Goal: Information Seeking & Learning: Check status

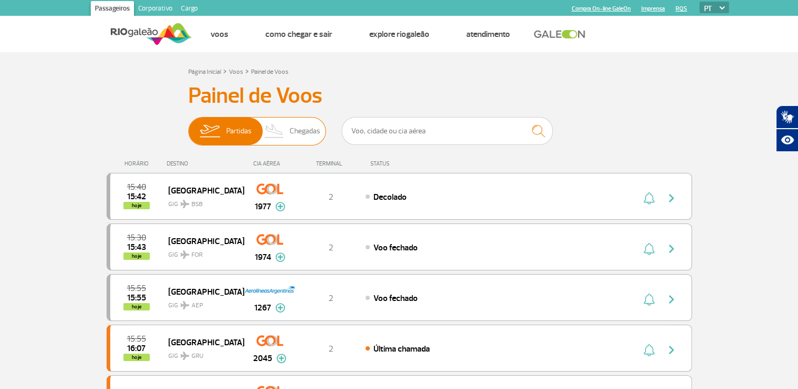
click at [307, 131] on span "Chegadas" at bounding box center [305, 131] width 31 height 27
click at [188, 126] on input "Partidas Chegadas" at bounding box center [188, 126] width 0 height 0
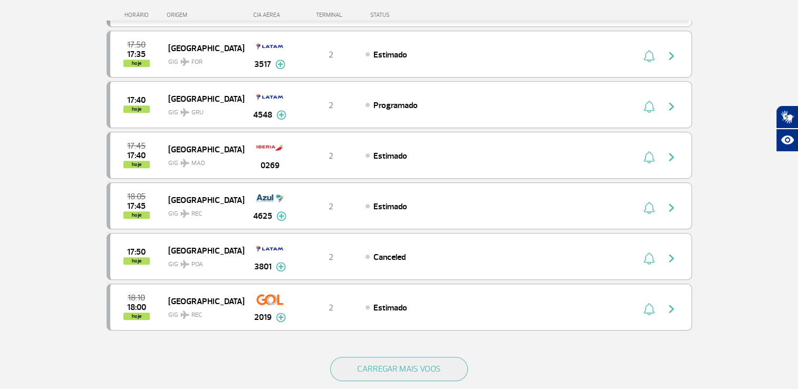
scroll to position [886, 0]
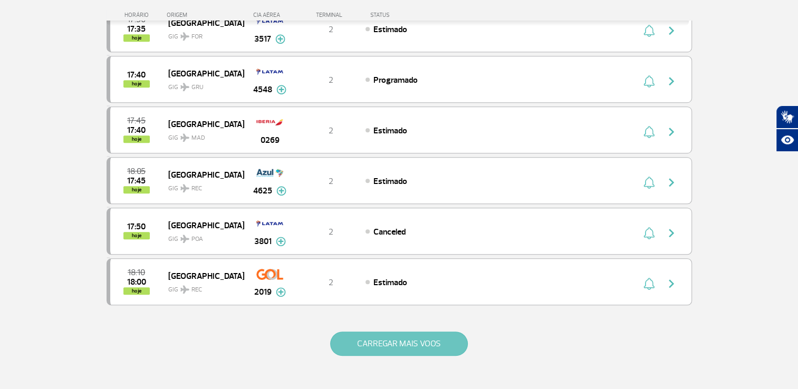
click at [397, 339] on button "CARREGAR MAIS VOOS" at bounding box center [399, 344] width 138 height 24
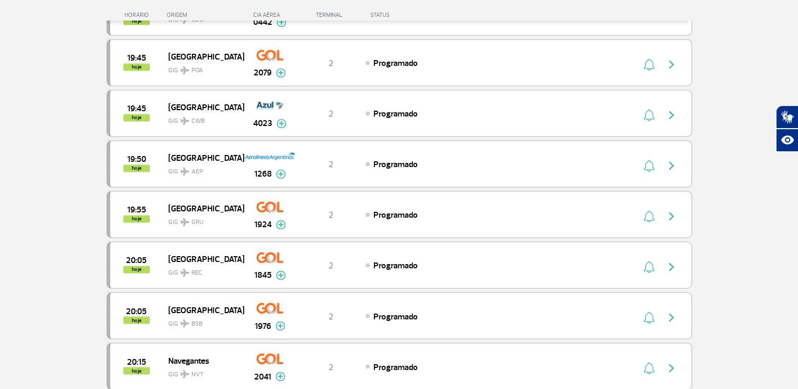
scroll to position [1688, 0]
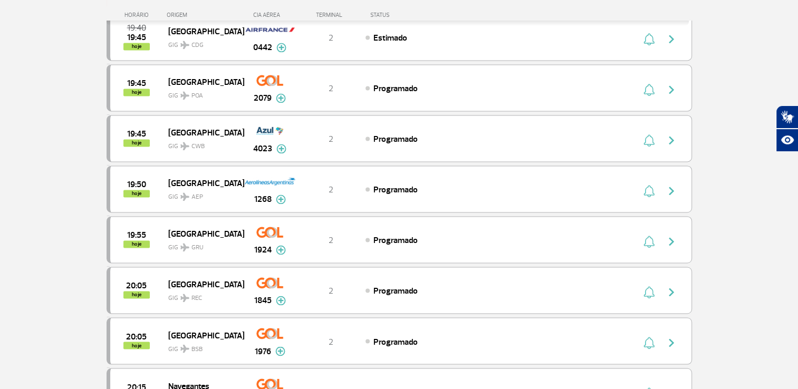
click at [279, 347] on img at bounding box center [280, 351] width 10 height 9
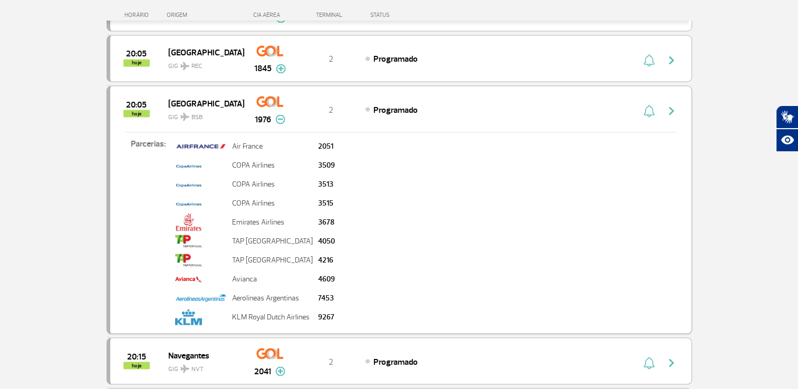
scroll to position [1941, 0]
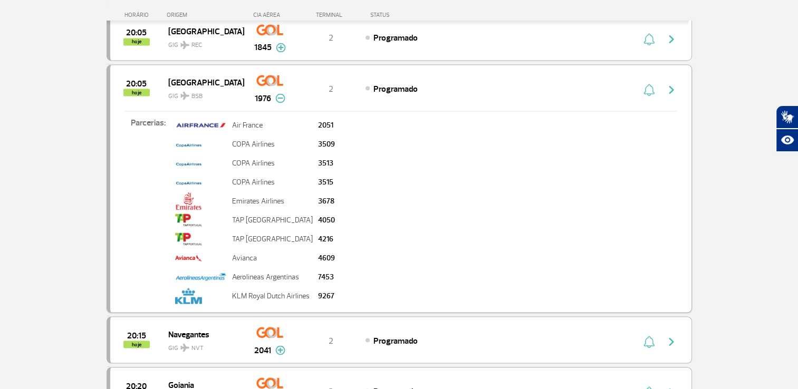
click at [280, 93] on img at bounding box center [280, 97] width 10 height 9
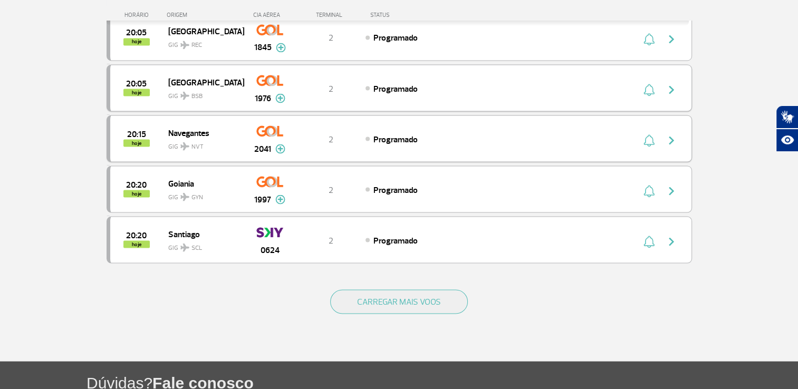
click at [281, 144] on img at bounding box center [280, 148] width 10 height 9
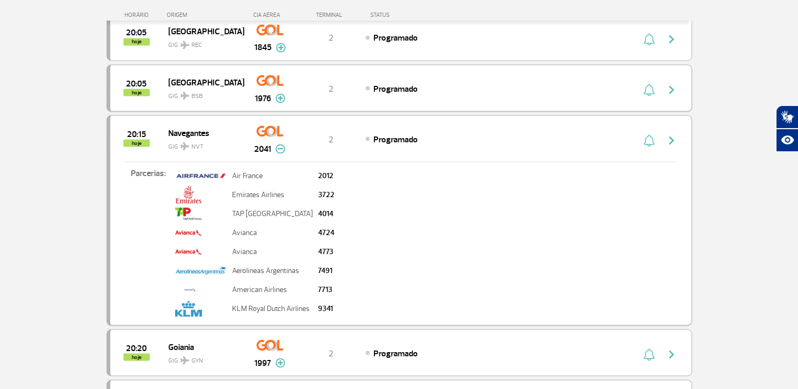
click at [281, 144] on img at bounding box center [280, 148] width 10 height 9
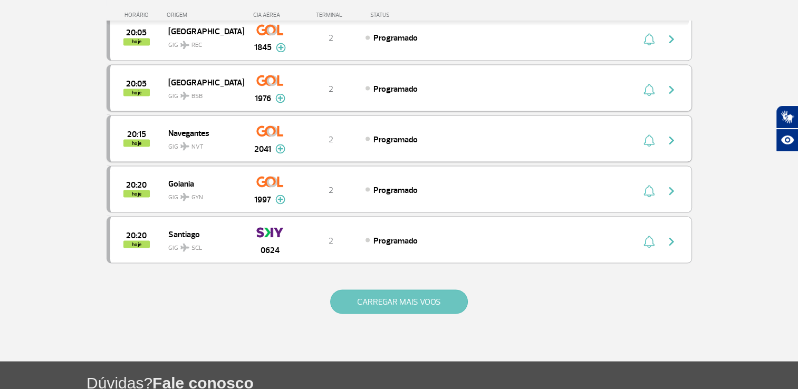
click at [370, 290] on button "CARREGAR MAIS VOOS" at bounding box center [399, 302] width 138 height 24
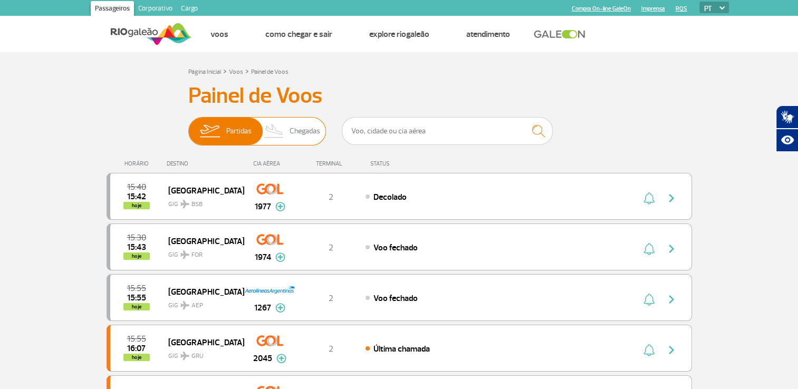
click at [309, 133] on span "Chegadas" at bounding box center [305, 131] width 31 height 27
click at [188, 126] on input "Partidas Chegadas" at bounding box center [188, 126] width 0 height 0
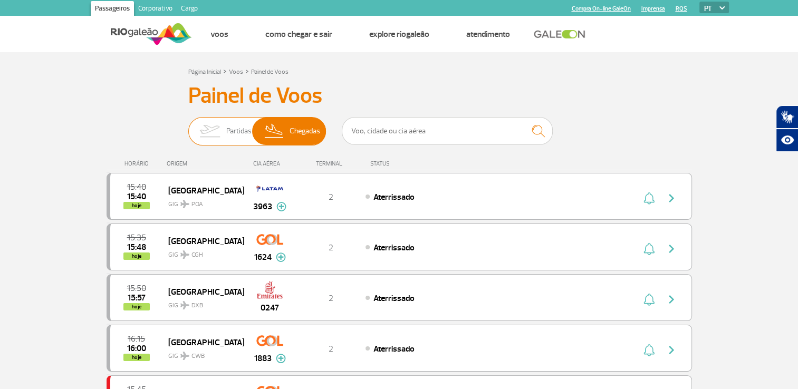
click at [235, 137] on span "Partidas" at bounding box center [238, 131] width 25 height 27
click at [188, 126] on input "Partidas Chegadas" at bounding box center [188, 126] width 0 height 0
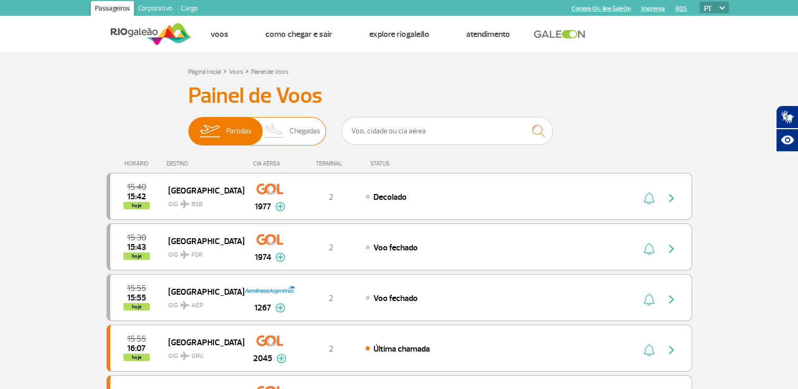
click at [308, 132] on span "Chegadas" at bounding box center [305, 131] width 31 height 27
click at [188, 126] on input "Partidas Chegadas" at bounding box center [188, 126] width 0 height 0
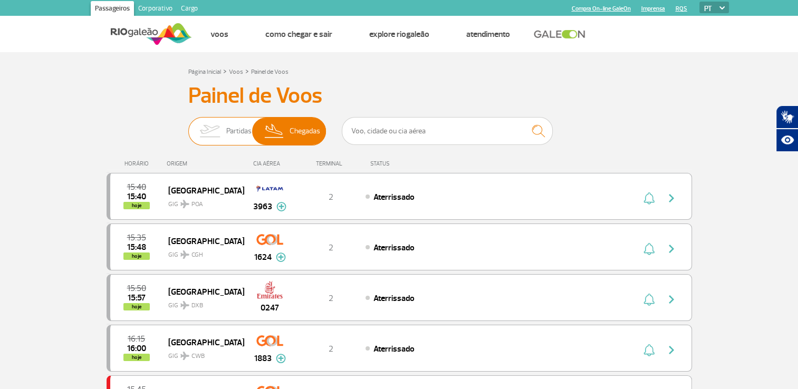
click at [232, 129] on span "Partidas" at bounding box center [238, 131] width 25 height 27
click at [188, 126] on input "Partidas Chegadas" at bounding box center [188, 126] width 0 height 0
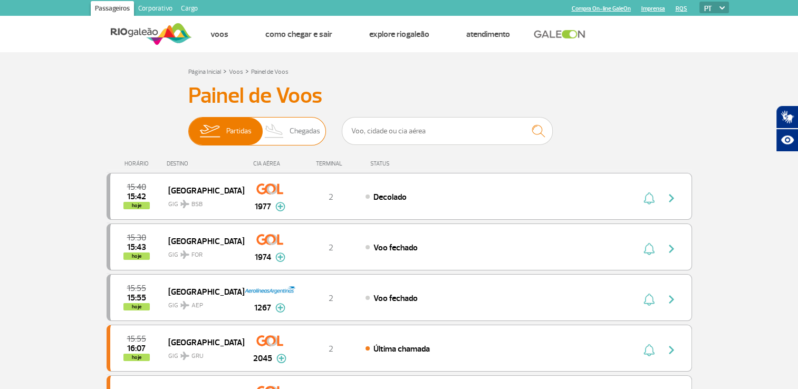
click at [300, 130] on span "Chegadas" at bounding box center [305, 131] width 31 height 27
click at [188, 126] on input "Partidas Chegadas" at bounding box center [188, 126] width 0 height 0
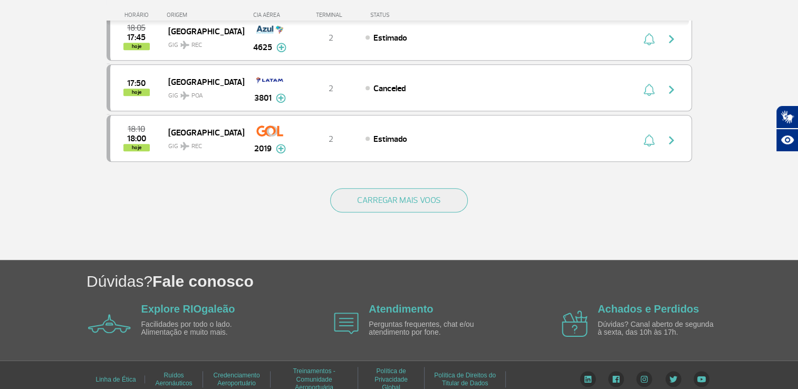
scroll to position [1031, 0]
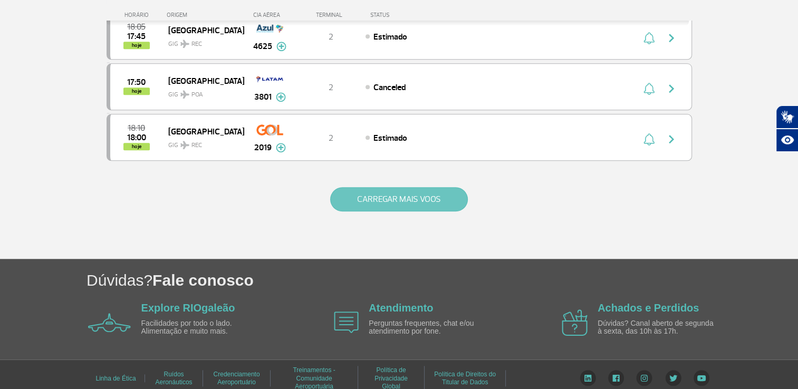
click at [391, 189] on button "CARREGAR MAIS VOOS" at bounding box center [399, 199] width 138 height 24
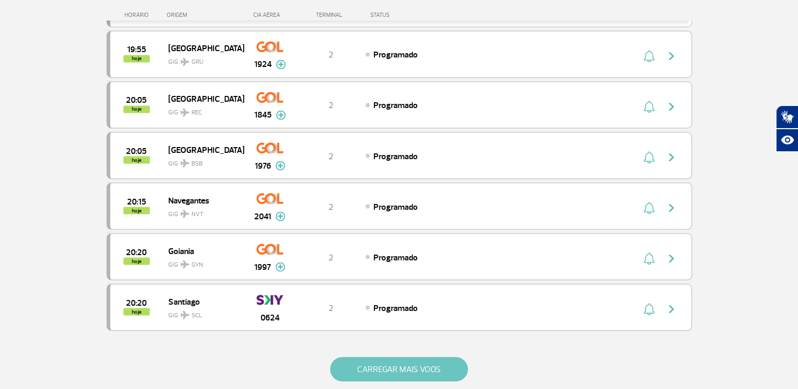
scroll to position [1875, 0]
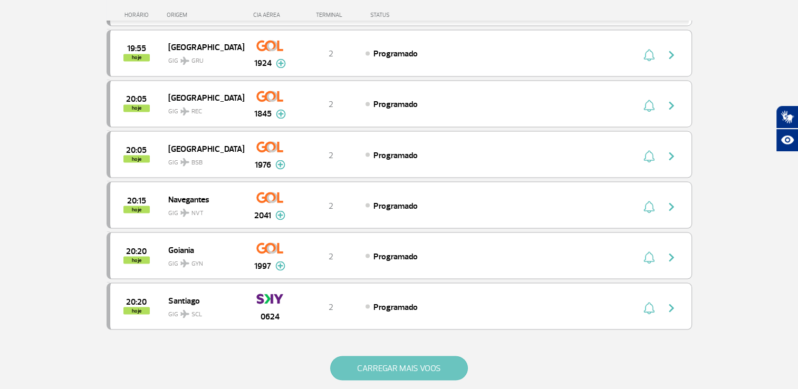
click at [405, 356] on button "CARREGAR MAIS VOOS" at bounding box center [399, 368] width 138 height 24
